Goal: Find specific page/section: Find specific page/section

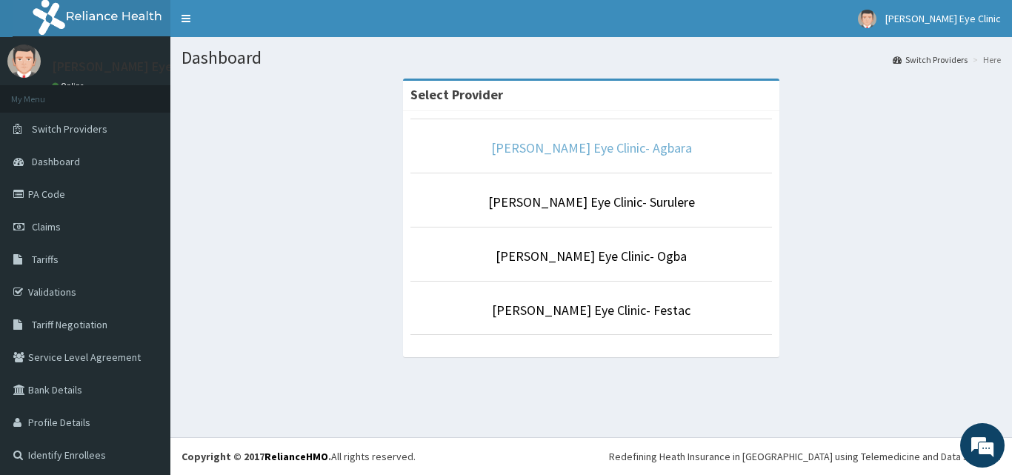
click at [608, 153] on link "[PERSON_NAME] Eye Clinic- Agbara" at bounding box center [591, 147] width 201 height 17
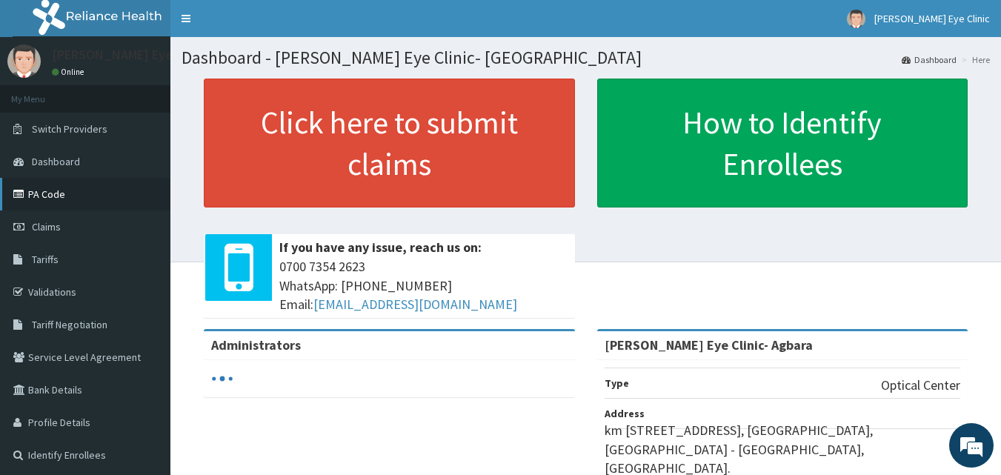
click at [36, 194] on link "PA Code" at bounding box center [85, 194] width 170 height 33
